Goal: Find specific page/section: Find specific page/section

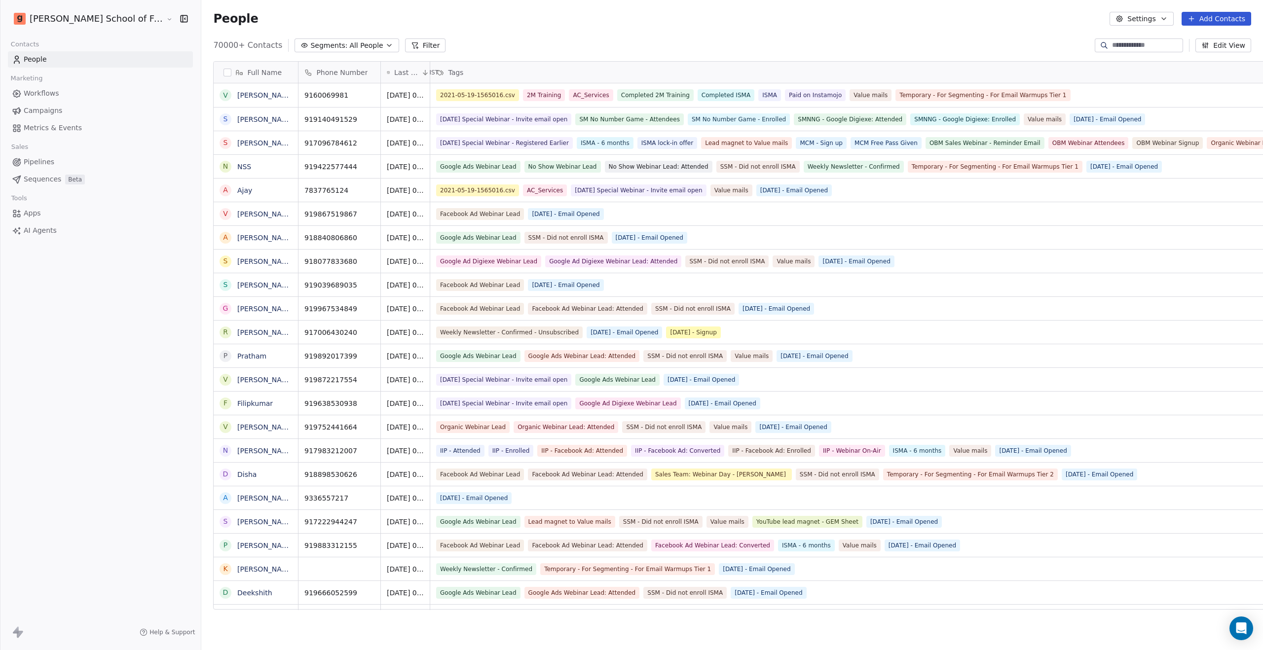
scroll to position [8, 8]
click at [56, 93] on span "Workflows" at bounding box center [42, 93] width 36 height 10
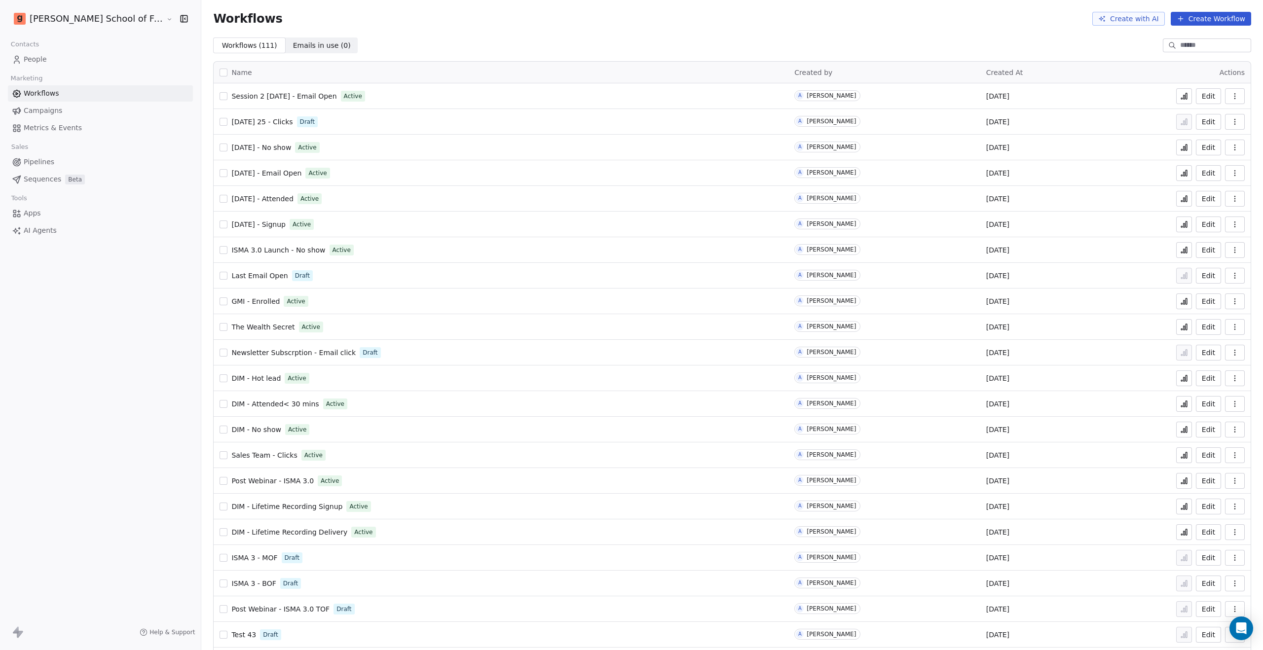
click at [1180, 46] on input at bounding box center [1214, 45] width 69 height 10
drag, startPoint x: 1048, startPoint y: 40, endPoint x: 1085, endPoint y: 49, distance: 38.4
click at [1048, 40] on div "Workflows ( 111 ) Workflows ( 111 ) Emails in use ( 388 ) Emails in use ( 388 )" at bounding box center [732, 45] width 1062 height 16
click at [1196, 40] on input at bounding box center [1214, 45] width 69 height 10
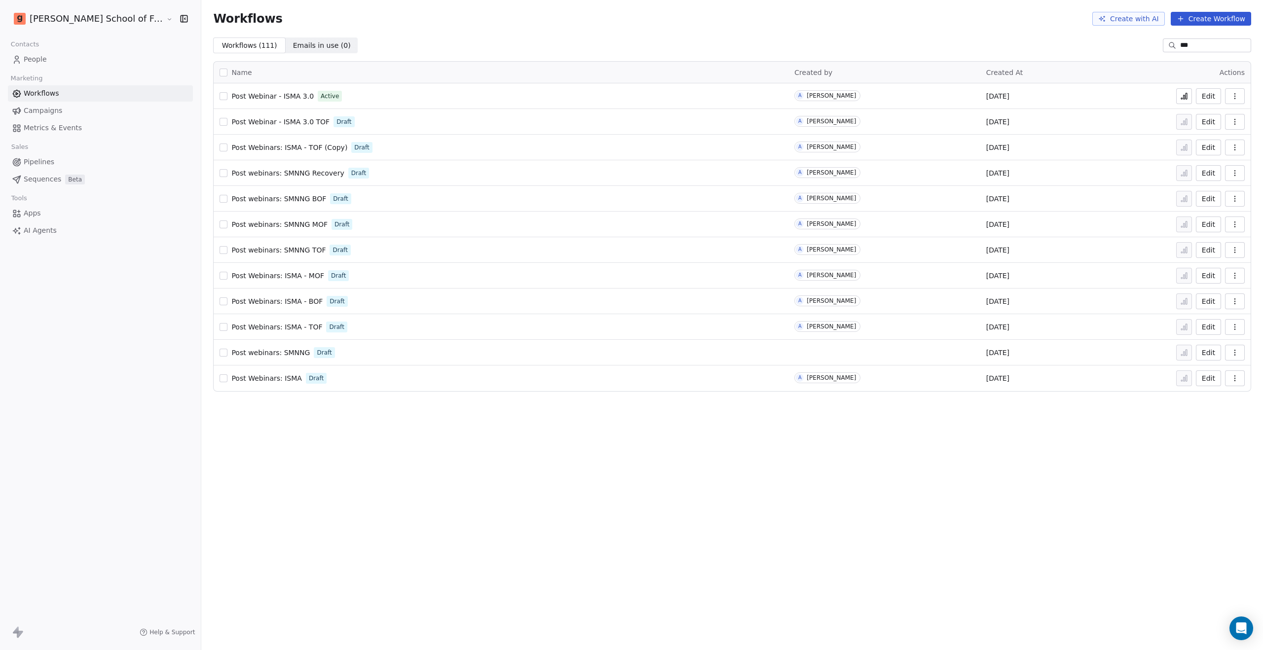
type input "***"
click at [258, 93] on span "Post Webinar - ISMA 3.0" at bounding box center [272, 96] width 82 height 8
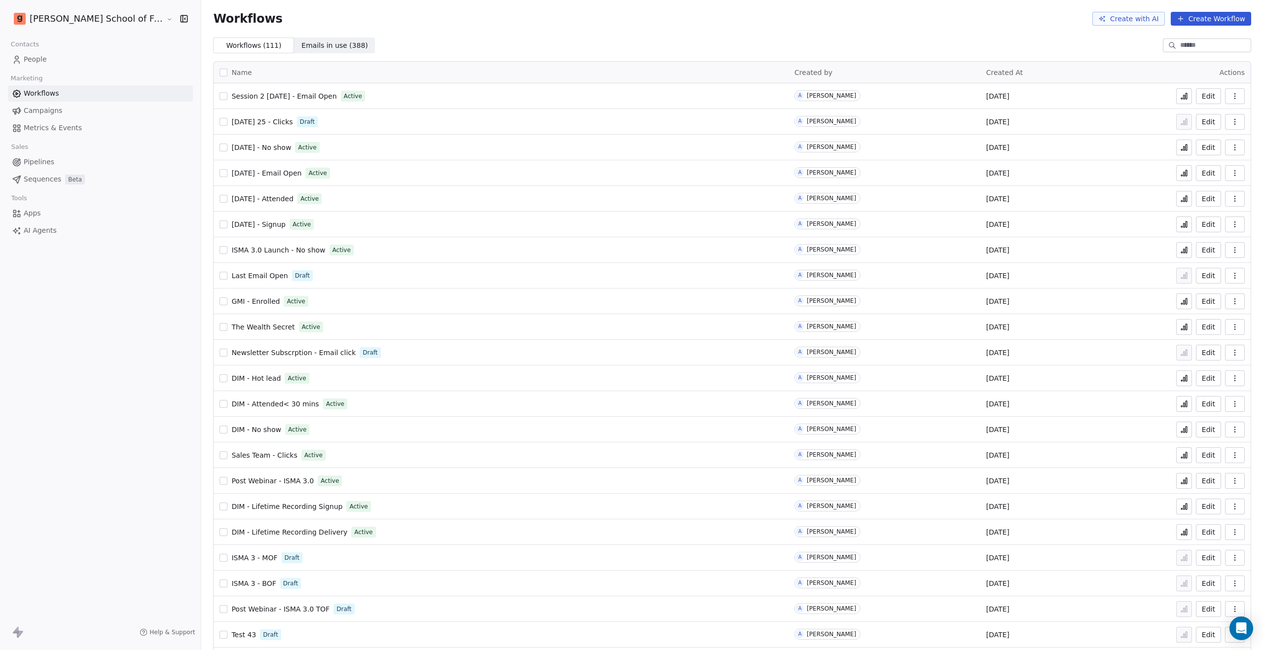
click at [1180, 46] on input at bounding box center [1214, 45] width 69 height 10
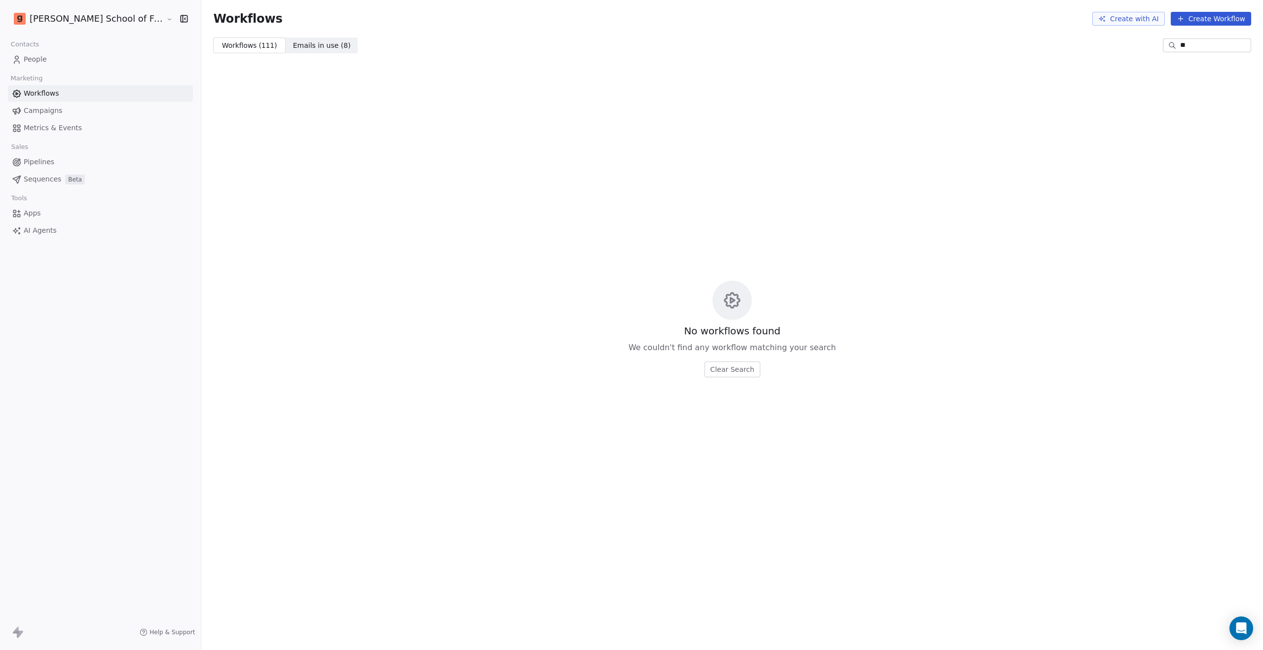
type input "*"
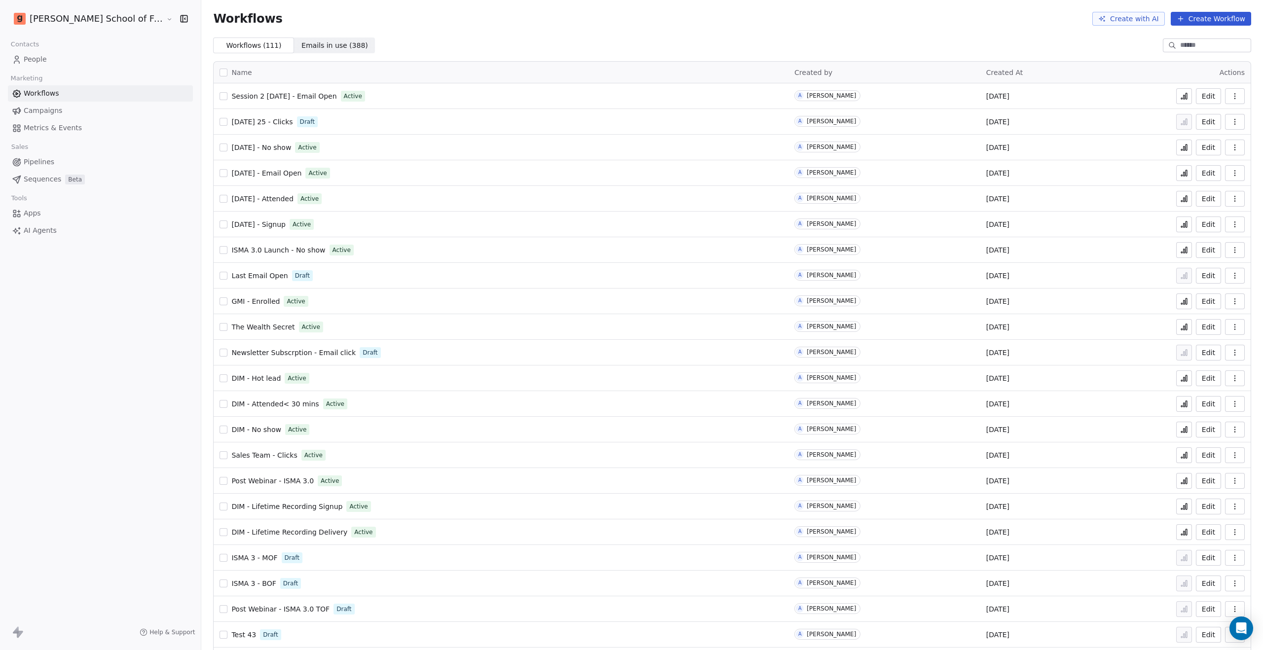
click at [468, 40] on div "Workflows ( 111 ) Workflows ( 111 ) Emails in use ( 388 ) Emails in use ( 388 )" at bounding box center [732, 45] width 1062 height 16
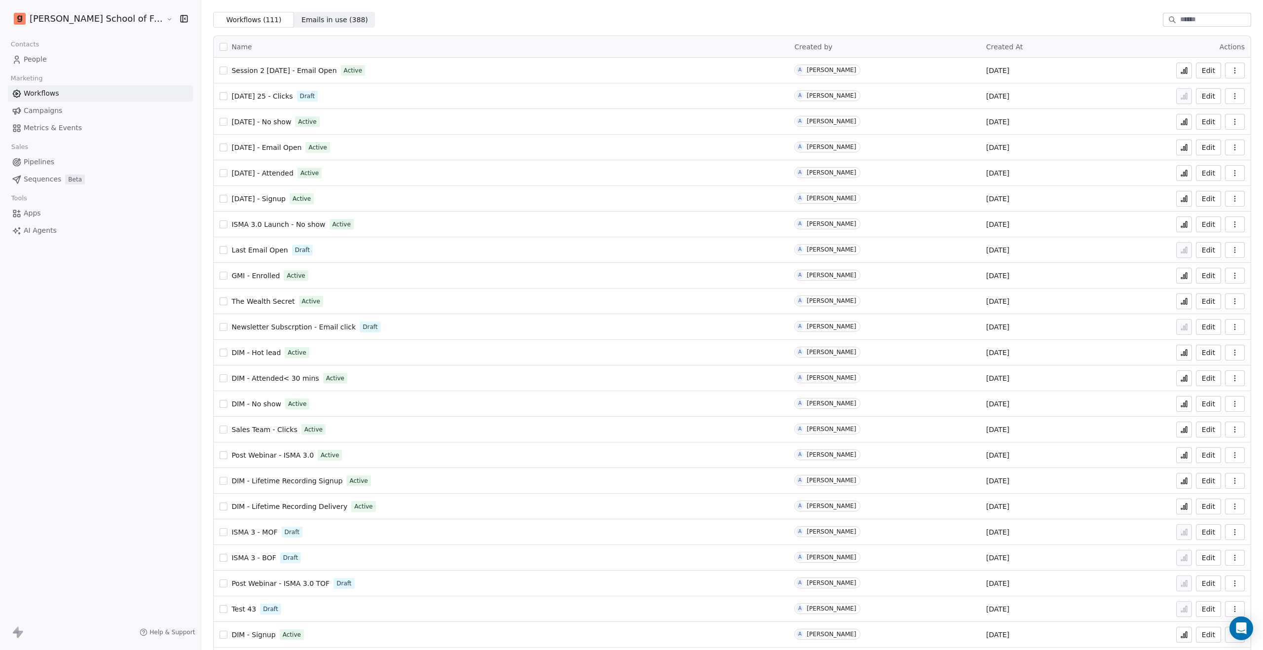
click at [231, 300] on span "The Wealth Secret" at bounding box center [262, 301] width 63 height 8
